Goal: Task Accomplishment & Management: Use online tool/utility

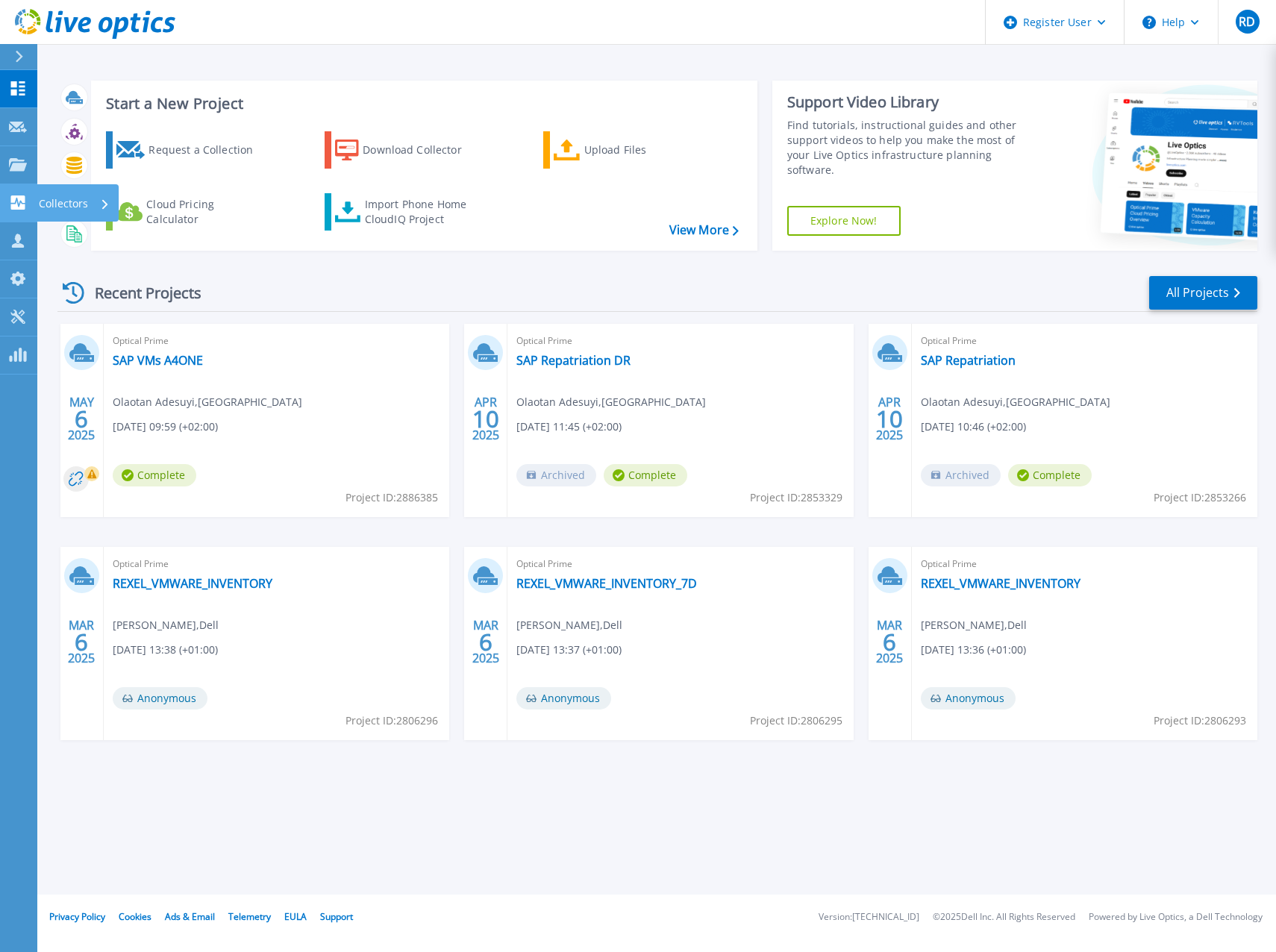
click at [16, 204] on icon at bounding box center [18, 202] width 14 height 14
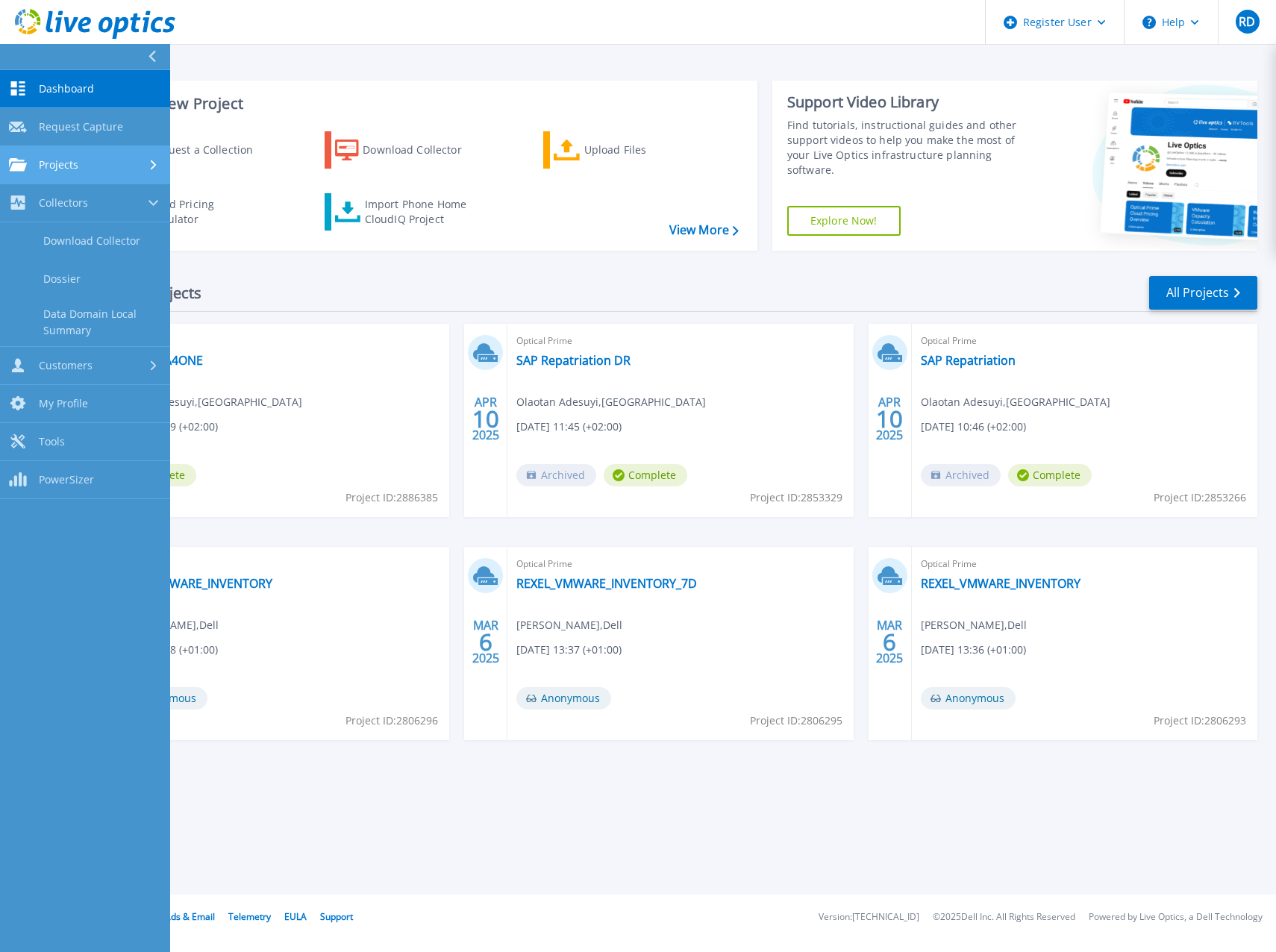
click at [89, 168] on div "Projects" at bounding box center [85, 165] width 153 height 14
click at [80, 204] on link "Search Projects" at bounding box center [85, 203] width 170 height 38
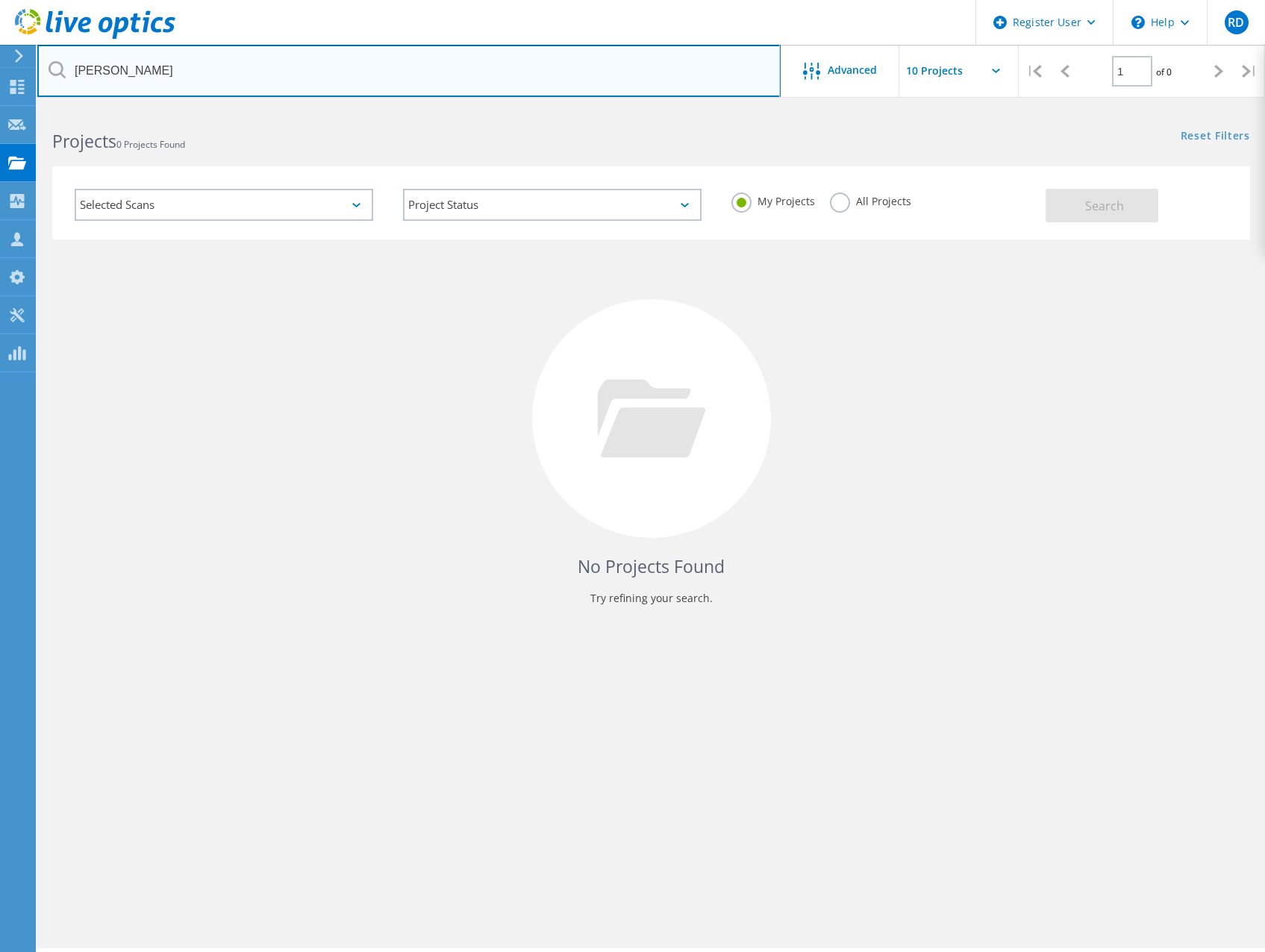
click at [219, 74] on input "ploeger" at bounding box center [409, 71] width 743 height 52
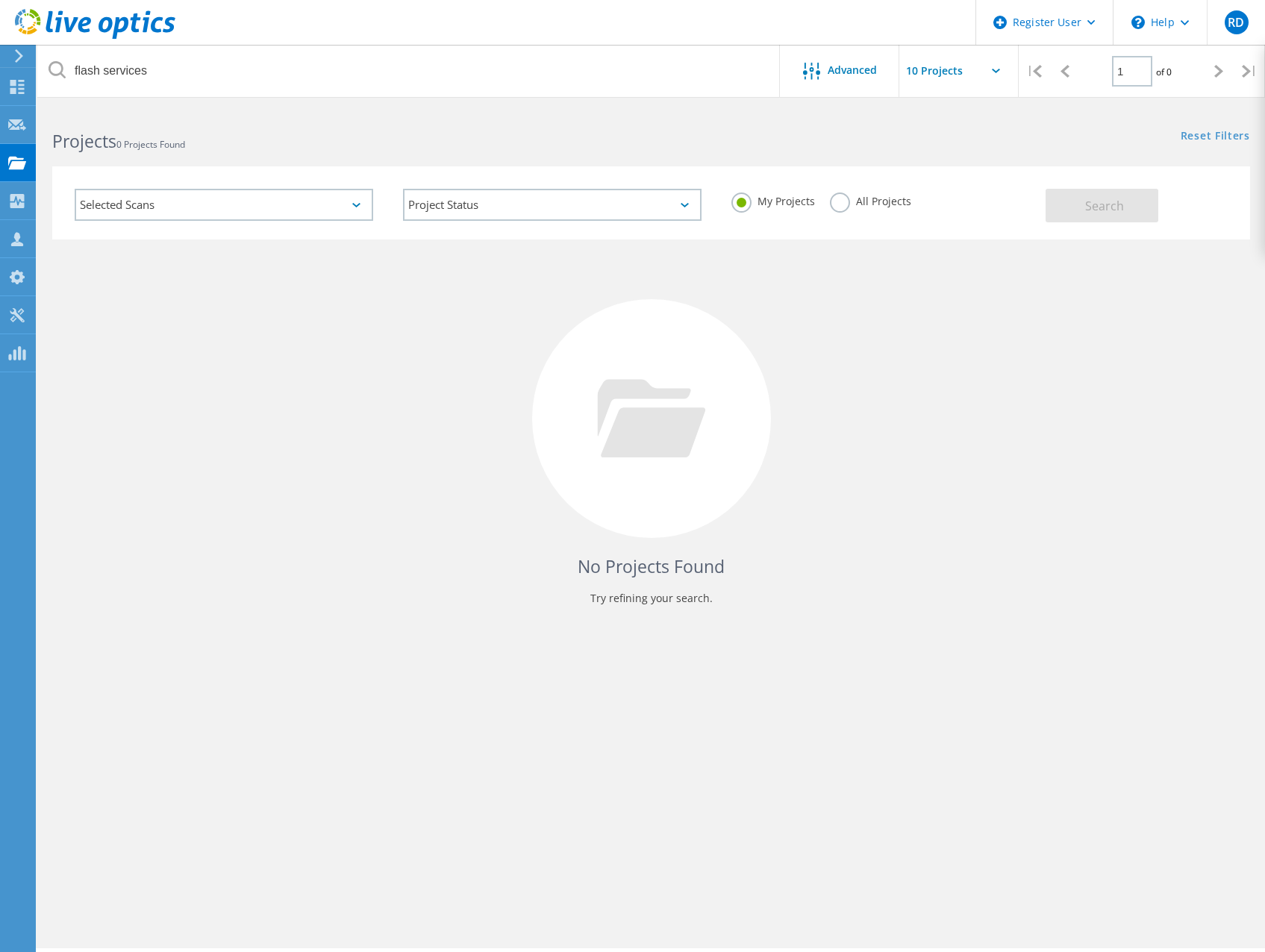
click at [860, 210] on div "All Projects" at bounding box center [870, 203] width 81 height 22
click at [867, 204] on label "All Projects" at bounding box center [870, 199] width 81 height 14
click at [0, 0] on input "All Projects" at bounding box center [0, 0] width 0 height 0
click at [1097, 215] on button "Search" at bounding box center [1102, 205] width 113 height 34
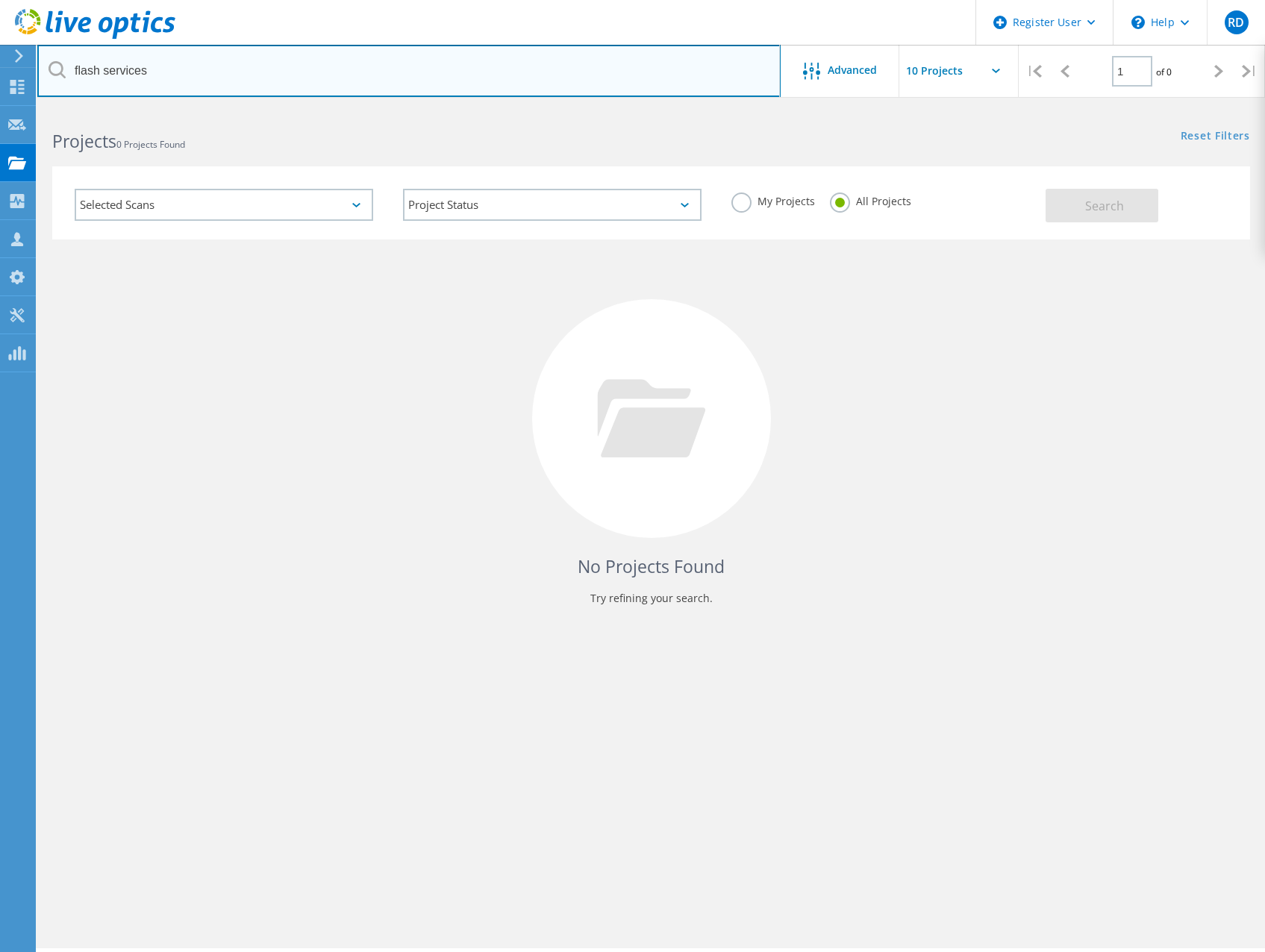
click at [163, 68] on input "flash services" at bounding box center [409, 71] width 743 height 52
type input "alexander.bakker"
